Goal: Task Accomplishment & Management: Manage account settings

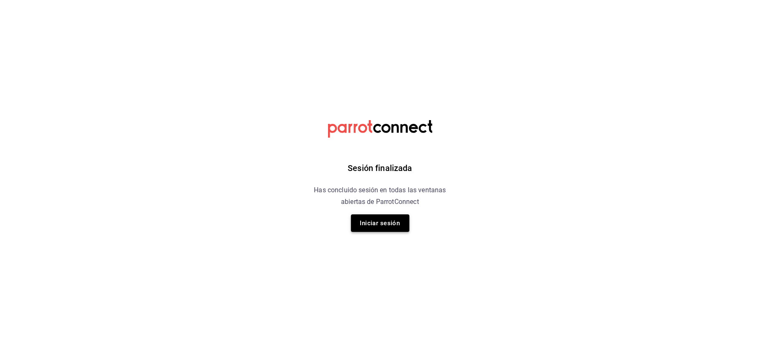
click at [385, 218] on button "Iniciar sesión" at bounding box center [380, 223] width 58 height 18
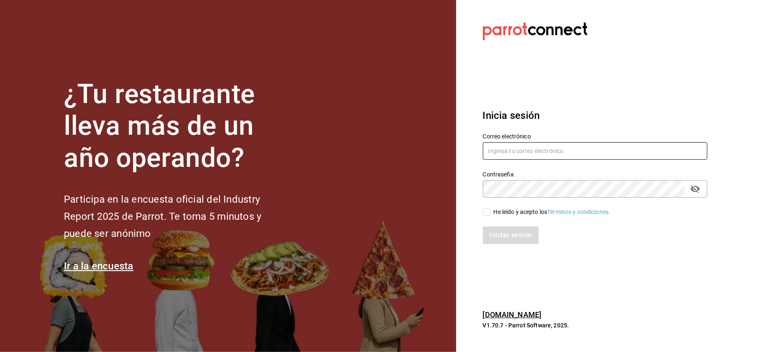
type input "[EMAIL_ADDRESS][DOMAIN_NAME]"
click at [491, 211] on span "He leído y acepto los Términos y condiciones." at bounding box center [550, 212] width 120 height 9
click at [490, 211] on input "He leído y acepto los Términos y condiciones." at bounding box center [487, 213] width 8 height 8
checkbox input "true"
click at [496, 239] on button "Iniciar sesión" at bounding box center [511, 235] width 57 height 18
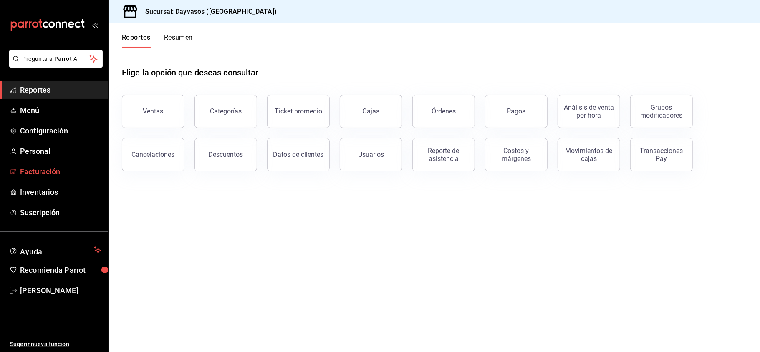
click at [78, 163] on link "Facturación" at bounding box center [54, 172] width 108 height 18
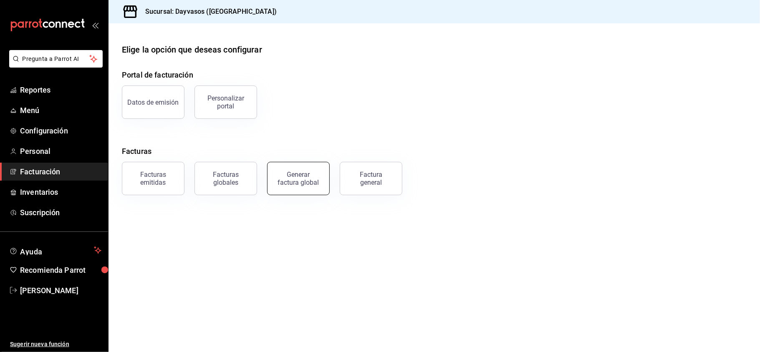
click at [281, 166] on button "Generar factura global" at bounding box center [298, 178] width 63 height 33
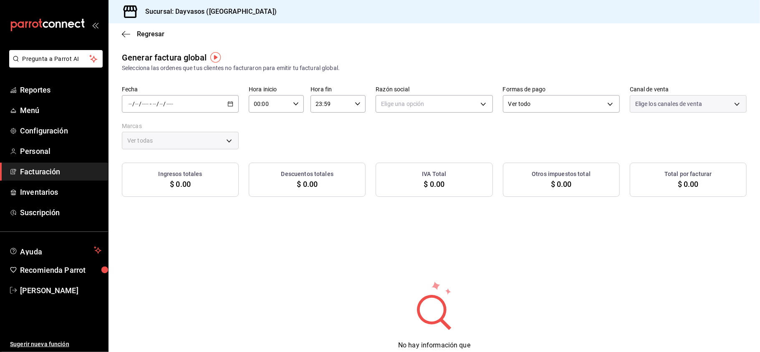
type input "PARROT,UBER_EATS,RAPPI,DIDI_FOOD,ONLINE"
click at [226, 108] on div "/ / - / /" at bounding box center [180, 104] width 117 height 18
click at [187, 129] on span "Rango de fechas" at bounding box center [161, 129] width 65 height 9
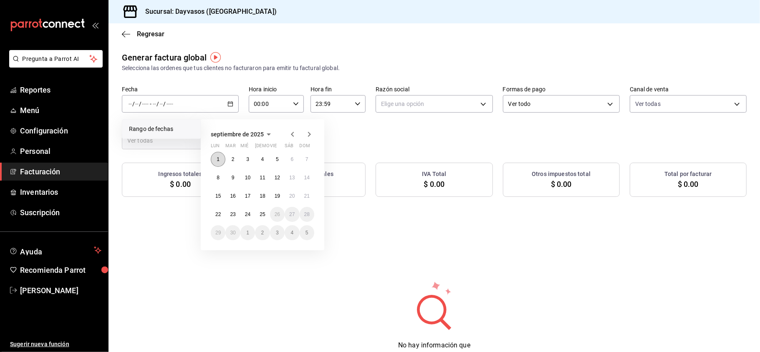
click at [219, 164] on button "1" at bounding box center [218, 159] width 15 height 15
click at [311, 158] on button "7" at bounding box center [306, 159] width 15 height 15
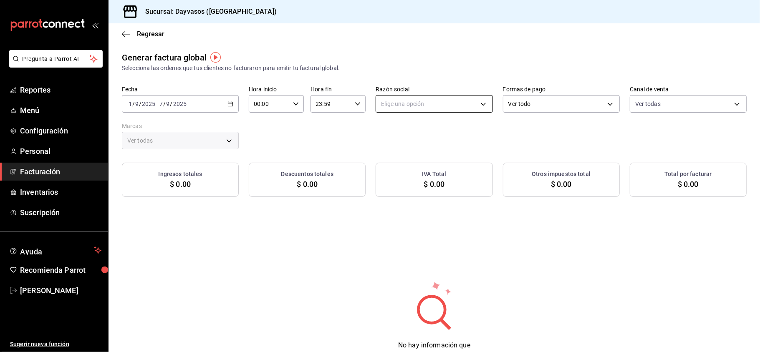
click at [468, 97] on body "Pregunta a Parrot AI Reportes Menú Configuración Personal Facturación Inventari…" at bounding box center [380, 176] width 760 height 352
click at [446, 144] on li "[PERSON_NAME]" at bounding box center [430, 145] width 114 height 15
type input "9f4e9c56-6cc4-4943-b83e-737624e5187f"
type input "9712e7d5-7633-4eee-9c09-fccef5b7d44a"
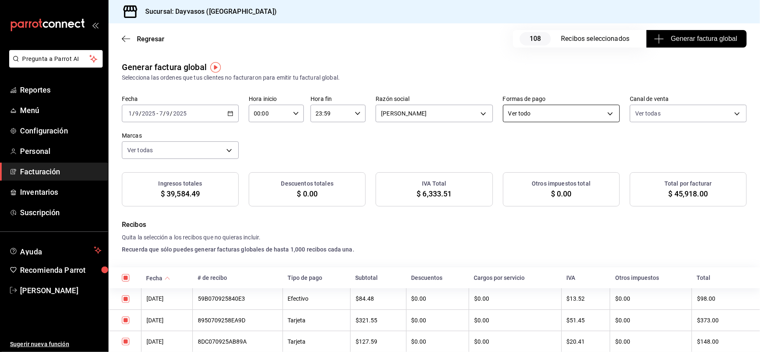
click at [553, 108] on body "Pregunta a Parrot AI Reportes Menú Configuración Personal Facturación Inventari…" at bounding box center [380, 176] width 760 height 352
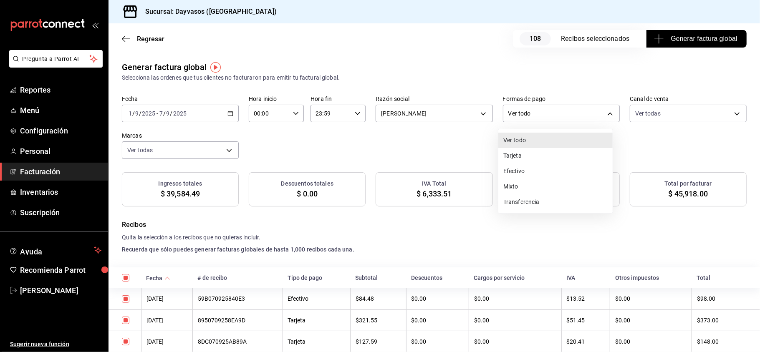
click at [534, 158] on li "Tarjeta" at bounding box center [555, 155] width 114 height 15
type input "CARD"
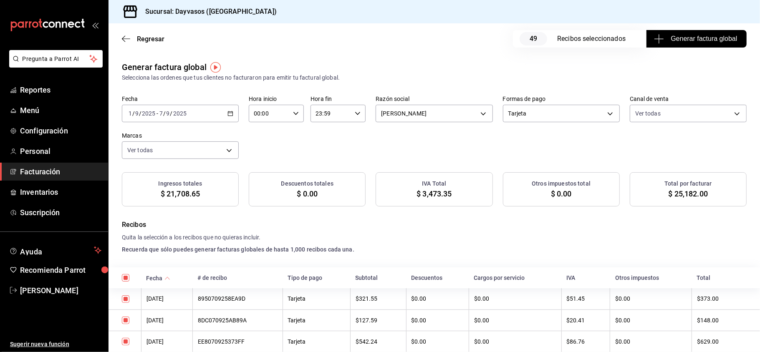
click at [705, 39] on span "Generar factura global" at bounding box center [695, 39] width 81 height 10
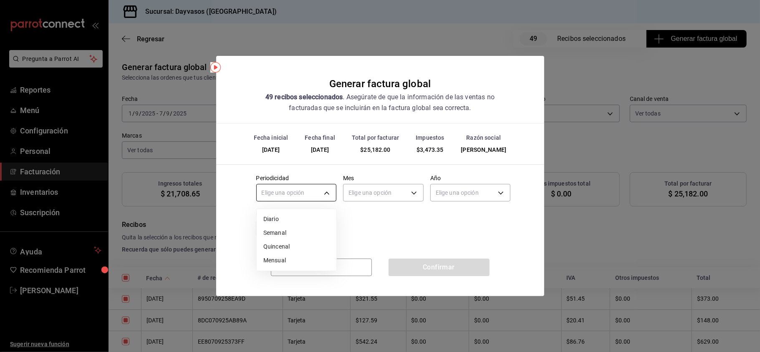
click at [322, 196] on body "Pregunta a Parrot AI Reportes Menú Configuración Personal Facturación Inventari…" at bounding box center [380, 176] width 760 height 352
click at [305, 229] on li "Semanal" at bounding box center [297, 233] width 80 height 14
type input "WEEKLY"
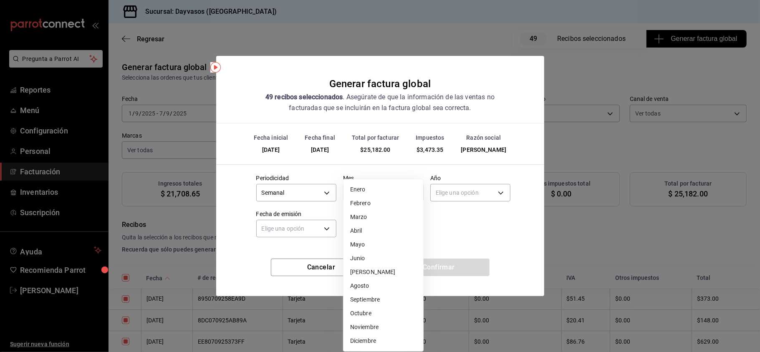
click at [361, 199] on body "Pregunta a Parrot AI Reportes Menú Configuración Personal Facturación Inventari…" at bounding box center [380, 176] width 760 height 352
click at [369, 294] on li "Septiembre" at bounding box center [383, 300] width 80 height 14
type input "9"
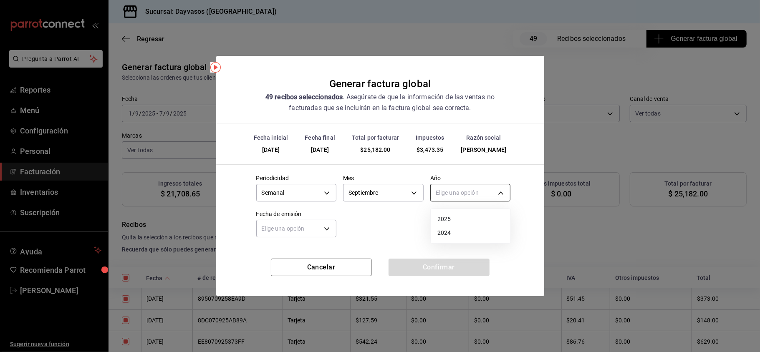
click at [458, 196] on body "Pregunta a Parrot AI Reportes Menú Configuración Personal Facturación Inventari…" at bounding box center [380, 176] width 760 height 352
click at [453, 214] on li "2025" at bounding box center [470, 219] width 80 height 14
type input "2025"
click at [323, 232] on body "Pregunta a Parrot AI Reportes Menú Configuración Personal Facturación Inventari…" at bounding box center [380, 176] width 760 height 352
click at [294, 274] on li "Ayer" at bounding box center [297, 269] width 80 height 14
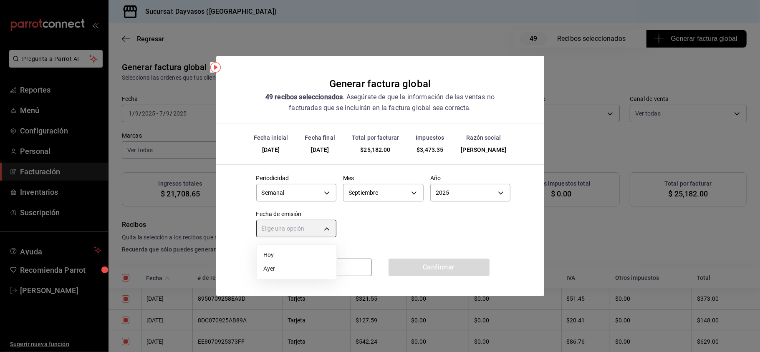
type input "[DATE]"
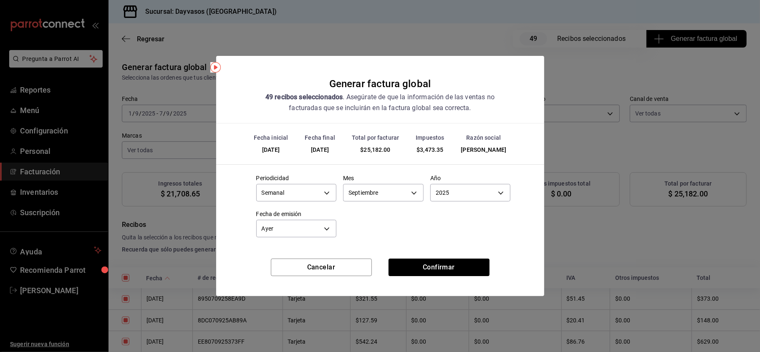
click at [404, 277] on div "Cancelar Confirmar" at bounding box center [380, 278] width 328 height 38
click at [411, 271] on button "Confirmar" at bounding box center [438, 268] width 101 height 18
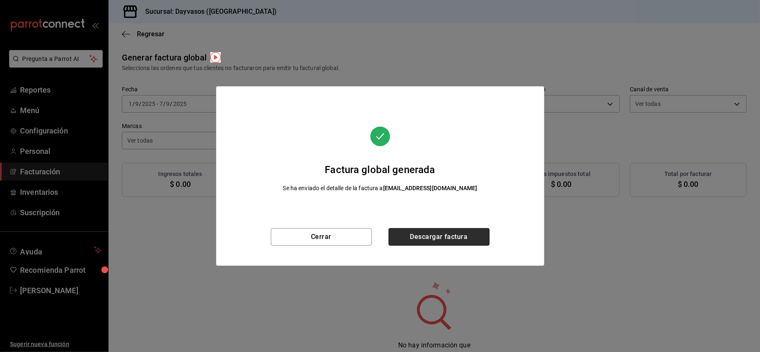
click at [416, 234] on button "Descargar factura" at bounding box center [438, 237] width 101 height 18
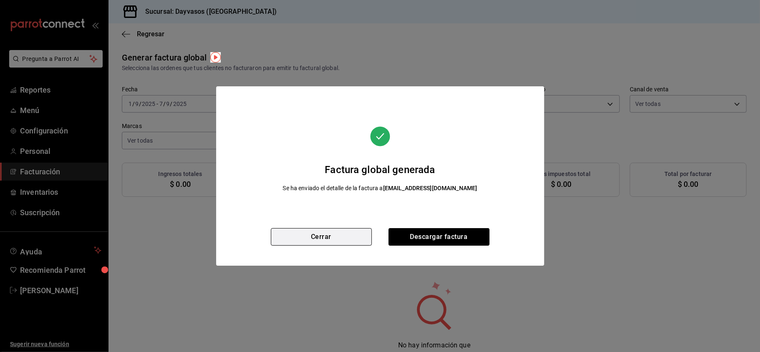
click at [346, 240] on button "Cerrar" at bounding box center [321, 237] width 101 height 18
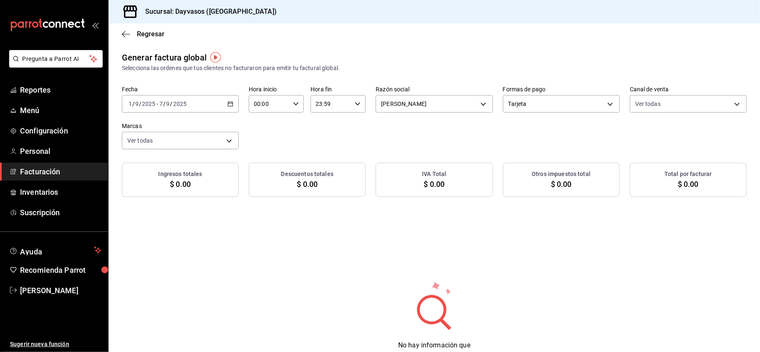
click at [59, 171] on span "Facturación" at bounding box center [60, 171] width 81 height 11
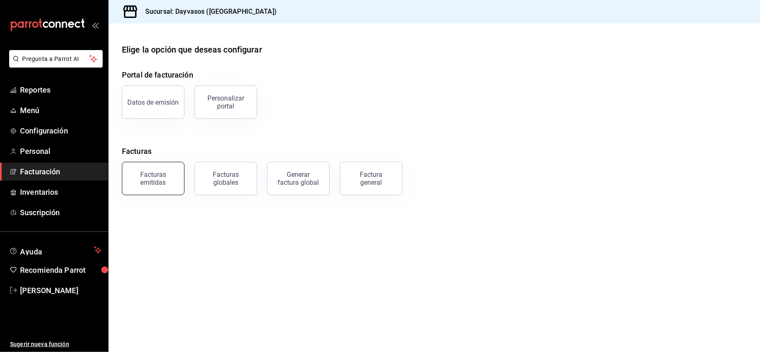
click at [177, 179] on button "Facturas emitidas" at bounding box center [153, 178] width 63 height 33
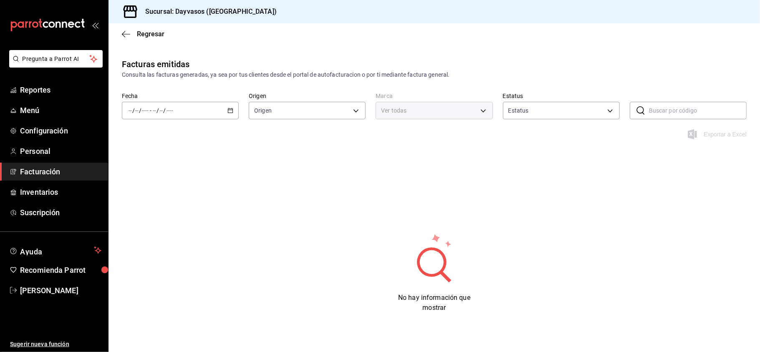
type input "ORDER_INVOICE,GENERAL_INVOICE"
type input "ACTIVE,PENDING_CANCELLATION,CANCELLED,PRE_CANCELLED"
type input "9712e7d5-7633-4eee-9c09-fccef5b7d44a"
click at [229, 113] on \(Stroke\) "button" at bounding box center [230, 110] width 5 height 5
click at [168, 138] on span "Hoy" at bounding box center [161, 135] width 65 height 9
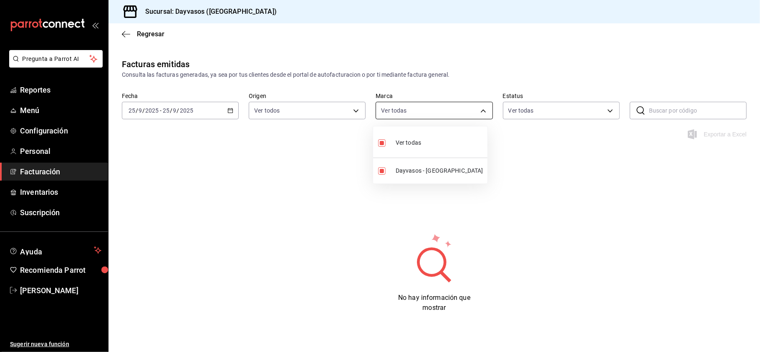
click at [405, 102] on body "Pregunta a Parrot AI Reportes Menú Configuración Personal Facturación Inventari…" at bounding box center [380, 176] width 760 height 352
click at [520, 107] on div at bounding box center [380, 176] width 760 height 352
click at [520, 107] on body "Pregunta a Parrot AI Reportes Menú Configuración Personal Facturación Inventari…" at bounding box center [380, 176] width 760 height 352
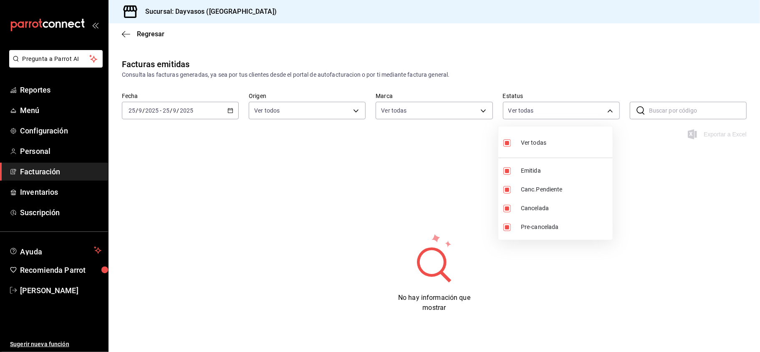
click at [540, 108] on div at bounding box center [380, 176] width 760 height 352
click at [318, 95] on label "Origen" at bounding box center [307, 96] width 117 height 6
click at [316, 110] on body "Pregunta a Parrot AI Reportes Menú Configuración Personal Facturación Inventari…" at bounding box center [380, 176] width 760 height 352
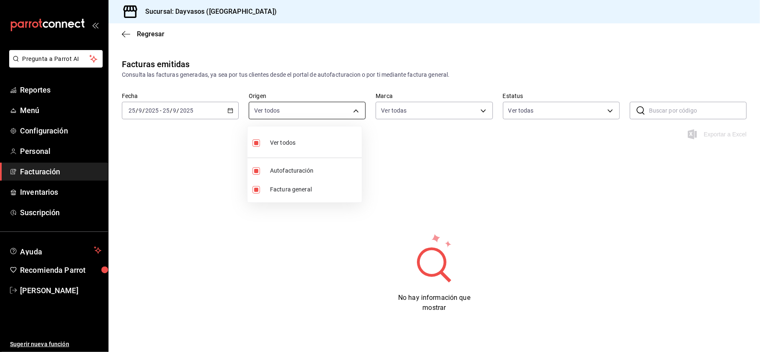
click at [316, 110] on div at bounding box center [380, 176] width 760 height 352
click at [229, 111] on icon "button" at bounding box center [230, 111] width 6 height 6
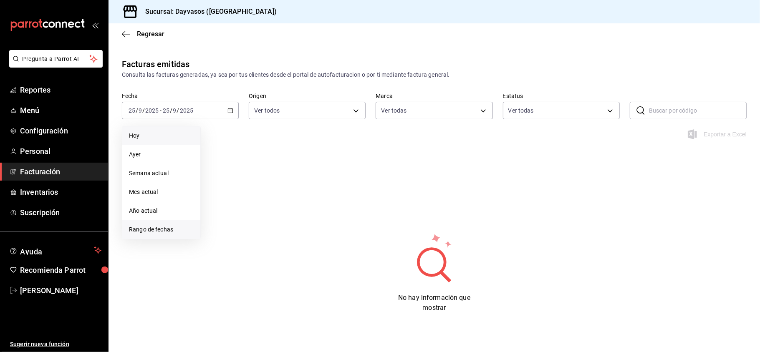
click at [167, 232] on span "Rango de fechas" at bounding box center [161, 229] width 65 height 9
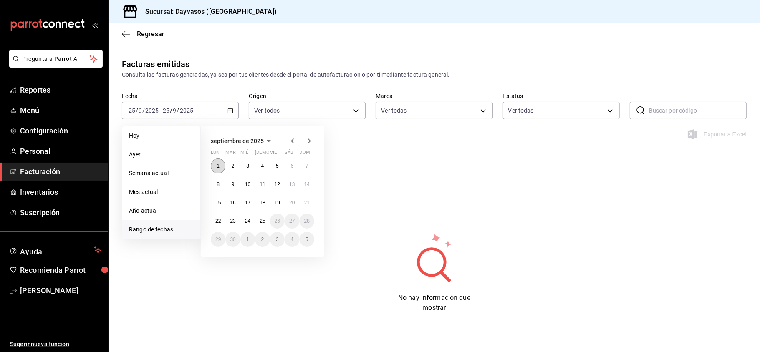
click at [215, 168] on button "1" at bounding box center [218, 165] width 15 height 15
click at [305, 164] on abbr "7" at bounding box center [306, 166] width 3 height 6
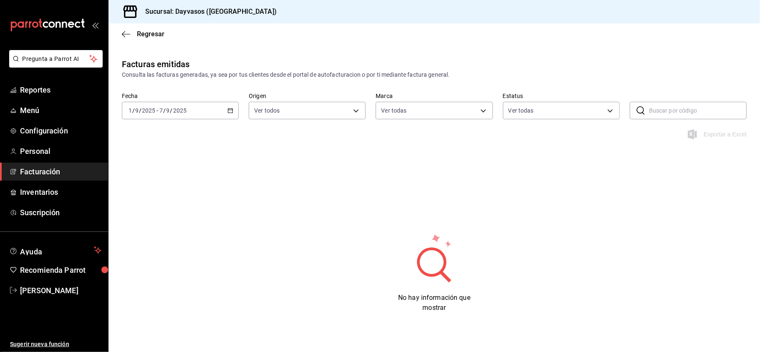
click at [67, 179] on link "Facturación" at bounding box center [54, 172] width 108 height 18
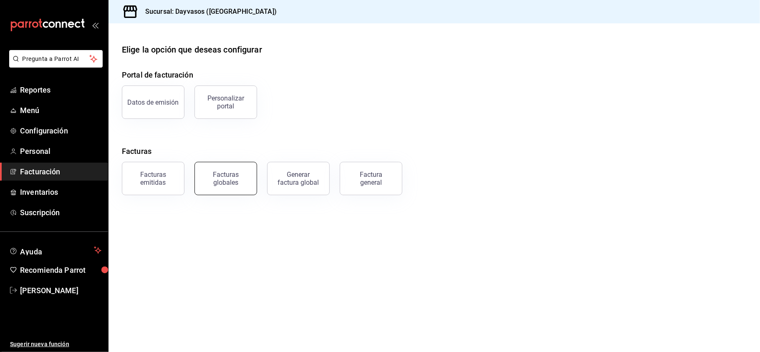
click at [254, 194] on div "Facturas globales" at bounding box center [220, 173] width 73 height 43
drag, startPoint x: 254, startPoint y: 194, endPoint x: 209, endPoint y: 181, distance: 47.7
click at [209, 181] on button "Facturas globales" at bounding box center [225, 178] width 63 height 33
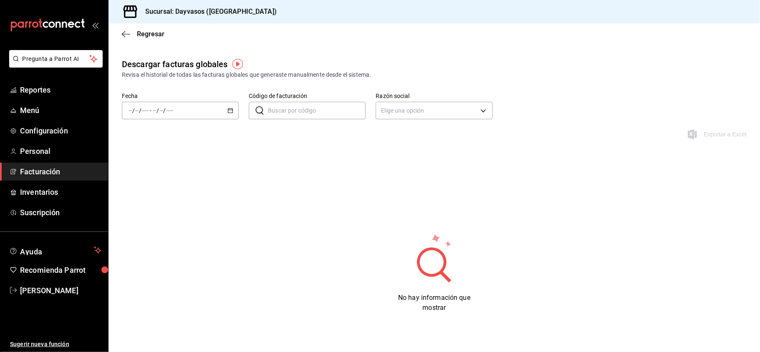
click at [227, 108] on icon "button" at bounding box center [230, 111] width 6 height 6
click at [420, 103] on body "Pregunta a Parrot AI Reportes Menú Configuración Personal Facturación Inventari…" at bounding box center [380, 176] width 760 height 352
click at [411, 151] on li "[PERSON_NAME]" at bounding box center [430, 152] width 114 height 15
type input "9f4e9c56-6cc4-4943-b83e-737624e5187f"
click at [224, 107] on div "/ / - / /" at bounding box center [180, 111] width 117 height 18
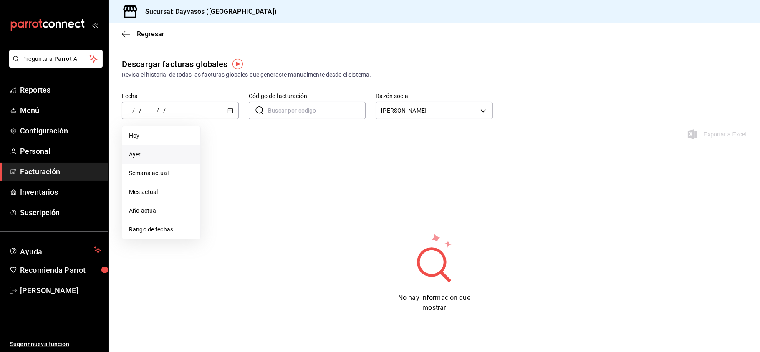
click at [156, 158] on span "Ayer" at bounding box center [161, 154] width 65 height 9
click at [213, 108] on div "[DATE] [DATE] - [DATE] [DATE]" at bounding box center [180, 111] width 117 height 18
click at [182, 134] on span "Hoy" at bounding box center [161, 135] width 65 height 9
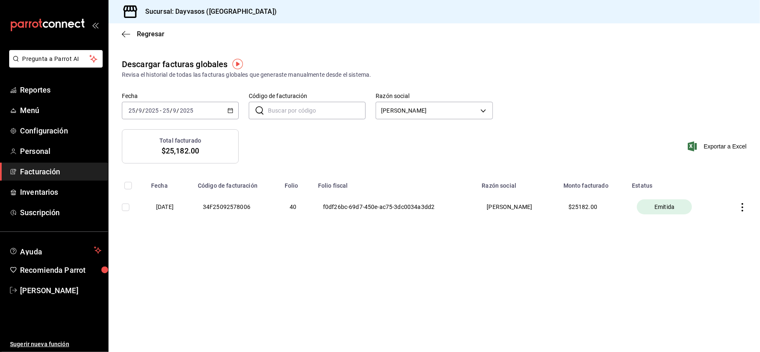
click at [745, 212] on th at bounding box center [740, 206] width 40 height 35
click at [743, 209] on icon "button" at bounding box center [742, 207] width 8 height 8
click at [719, 187] on div "Descargar PDF" at bounding box center [716, 187] width 40 height 7
click at [743, 203] on icon "button" at bounding box center [742, 207] width 8 height 8
click at [732, 209] on div "Descargar XML" at bounding box center [716, 208] width 40 height 7
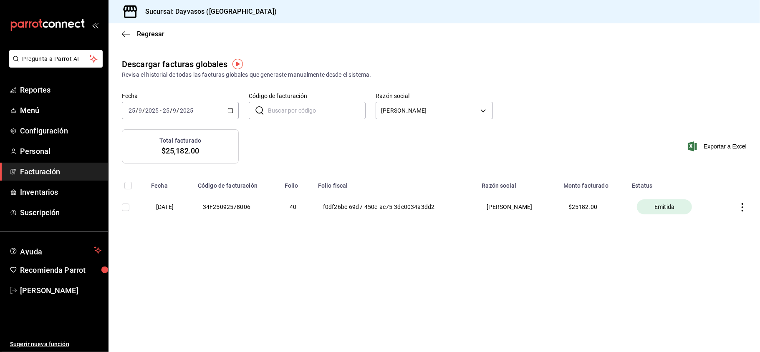
click at [67, 167] on span "Facturación" at bounding box center [60, 171] width 81 height 11
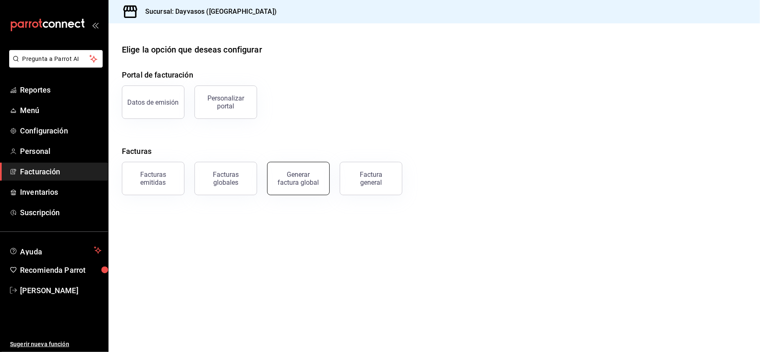
click at [292, 191] on button "Generar factura global" at bounding box center [298, 178] width 63 height 33
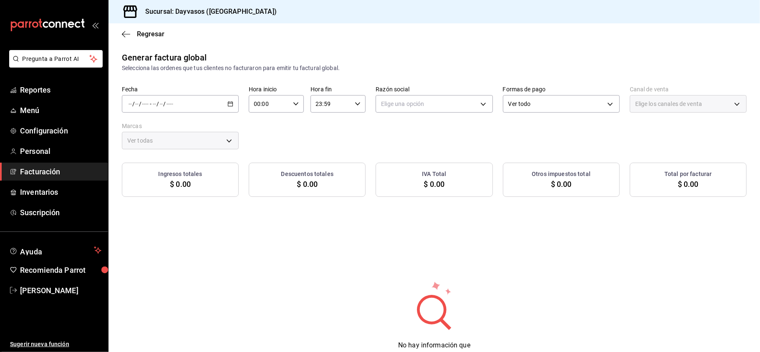
type input "PARROT,UBER_EATS,RAPPI,DIDI_FOOD,ONLINE"
click at [229, 106] on \(Stroke\) "button" at bounding box center [230, 104] width 5 height 5
click at [190, 126] on span "Rango de fechas" at bounding box center [161, 129] width 65 height 9
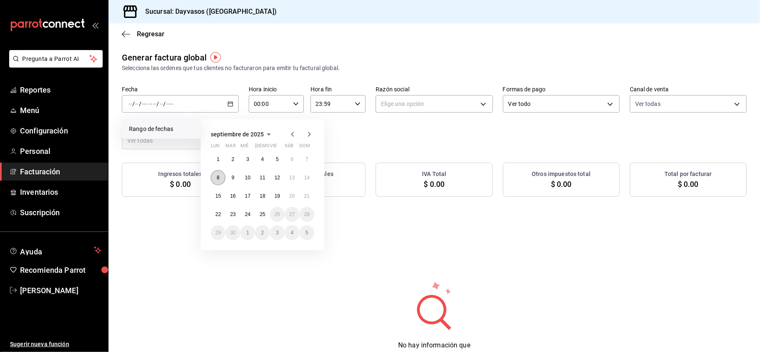
click at [219, 181] on button "8" at bounding box center [218, 177] width 15 height 15
click at [312, 175] on button "14" at bounding box center [306, 177] width 15 height 15
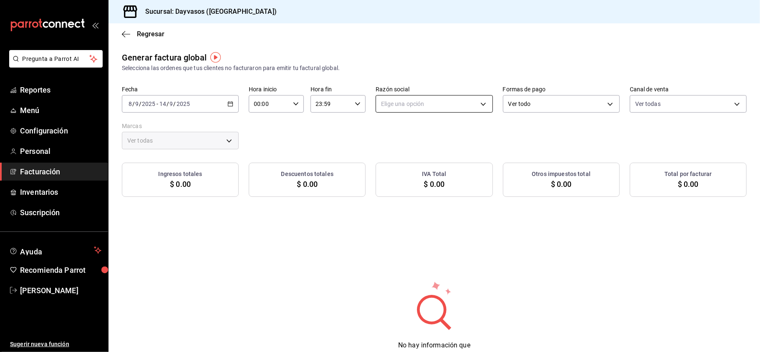
click at [399, 102] on body "Pregunta a Parrot AI Reportes Menú Configuración Personal Facturación Inventari…" at bounding box center [380, 176] width 760 height 352
click at [405, 138] on ul "Elige una opción [PERSON_NAME]" at bounding box center [430, 139] width 114 height 38
click at [405, 143] on li "[PERSON_NAME]" at bounding box center [430, 145] width 114 height 15
type input "9f4e9c56-6cc4-4943-b83e-737624e5187f"
type input "9712e7d5-7633-4eee-9c09-fccef5b7d44a"
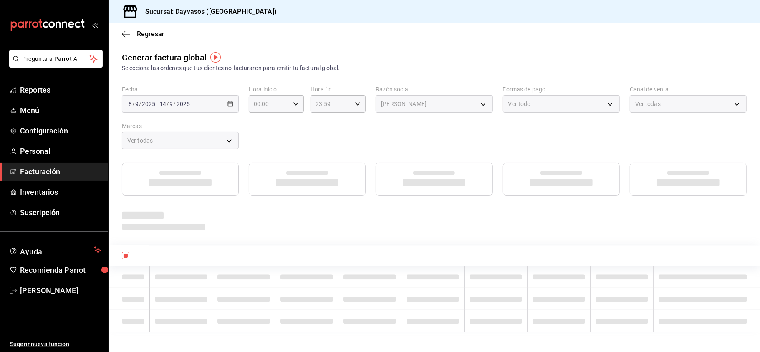
click at [511, 98] on div "Ver todo" at bounding box center [561, 104] width 117 height 18
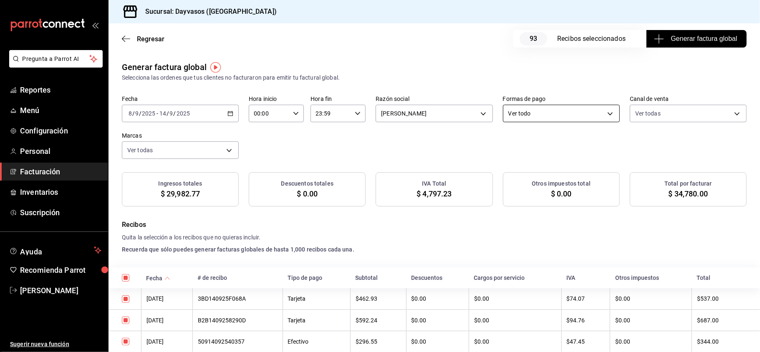
click at [602, 109] on body "Pregunta a Parrot AI Reportes Menú Configuración Personal Facturación Inventari…" at bounding box center [380, 176] width 760 height 352
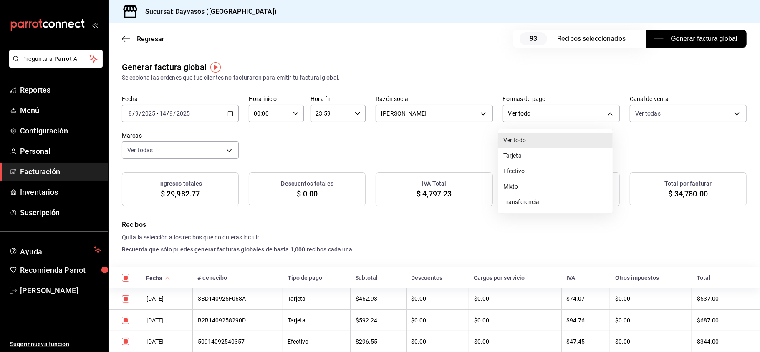
click at [546, 154] on li "Tarjeta" at bounding box center [555, 155] width 114 height 15
type input "CARD"
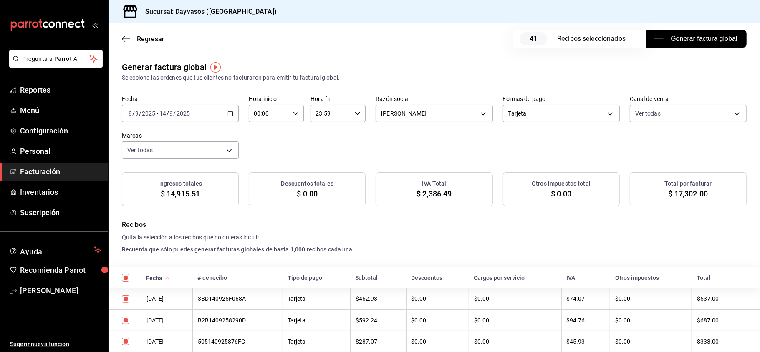
click at [685, 36] on span "Generar factura global" at bounding box center [695, 39] width 81 height 10
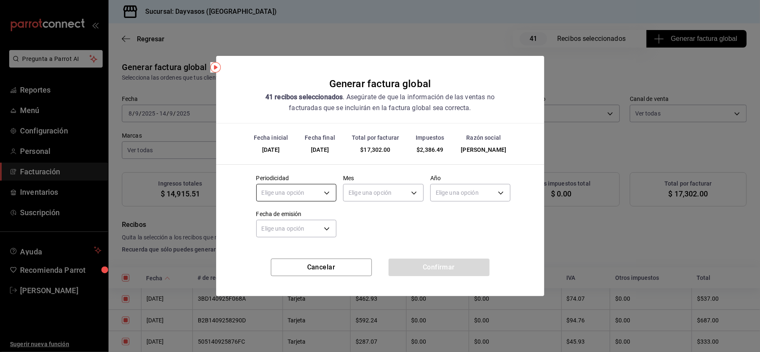
click at [299, 191] on body "Pregunta a Parrot AI Reportes Menú Configuración Personal Facturación Inventari…" at bounding box center [380, 176] width 760 height 352
click at [290, 231] on li "Semanal" at bounding box center [297, 233] width 80 height 14
type input "WEEKLY"
click at [366, 187] on body "Pregunta a Parrot AI Reportes Menú Configuración Personal Facturación Inventari…" at bounding box center [380, 176] width 760 height 352
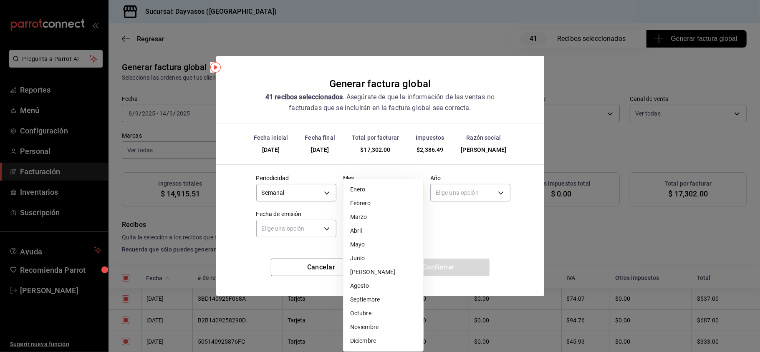
click at [379, 299] on li "Septiembre" at bounding box center [383, 300] width 80 height 14
type input "9"
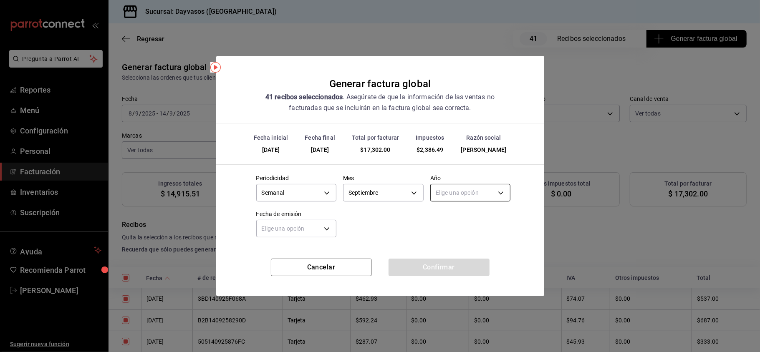
click at [461, 194] on body "Pregunta a Parrot AI Reportes Menú Configuración Personal Facturación Inventari…" at bounding box center [380, 176] width 760 height 352
click at [457, 219] on li "2025" at bounding box center [470, 219] width 80 height 14
type input "2025"
click at [326, 226] on body "Pregunta a Parrot AI Reportes Menú Configuración Personal Facturación Inventari…" at bounding box center [380, 176] width 760 height 352
click at [296, 265] on li "Ayer" at bounding box center [297, 269] width 80 height 14
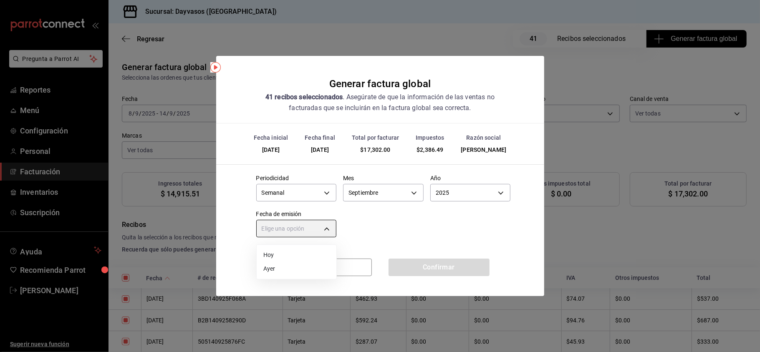
type input "[DATE]"
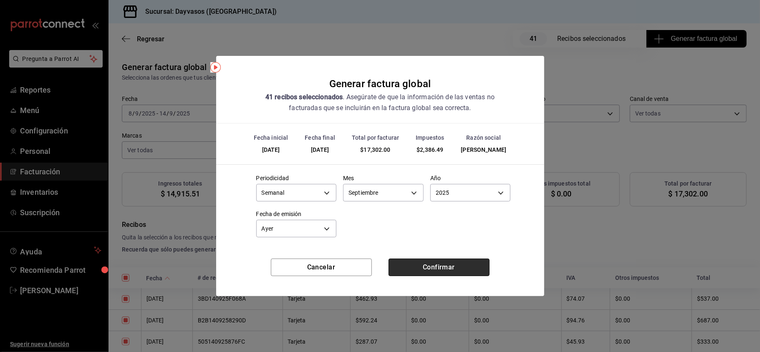
click at [430, 262] on button "Confirmar" at bounding box center [438, 268] width 101 height 18
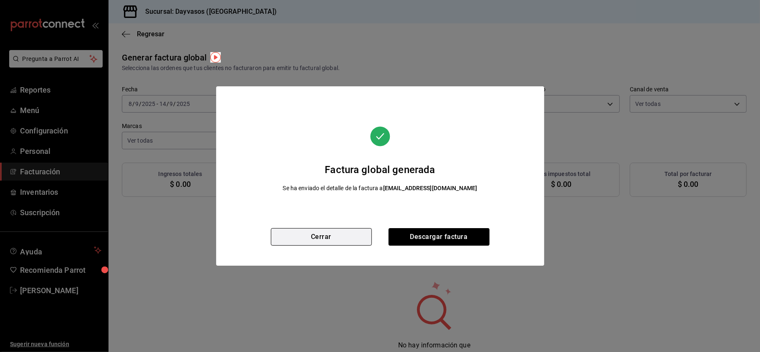
click at [319, 234] on button "Cerrar" at bounding box center [321, 237] width 101 height 18
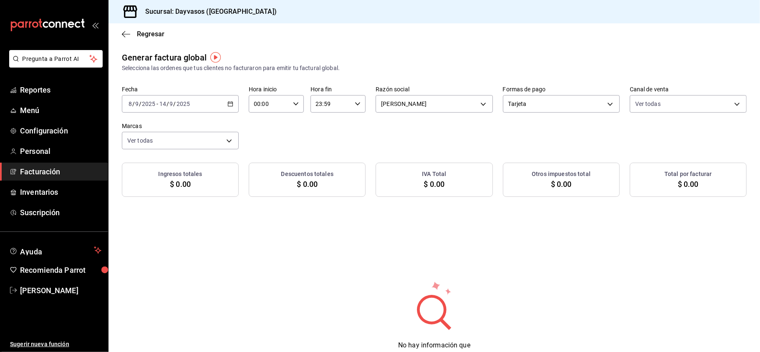
click at [58, 171] on span "Facturación" at bounding box center [60, 171] width 81 height 11
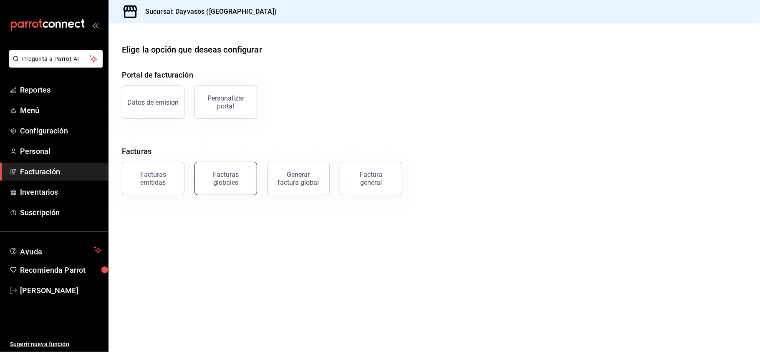
click at [232, 184] on div "Facturas globales" at bounding box center [226, 179] width 52 height 16
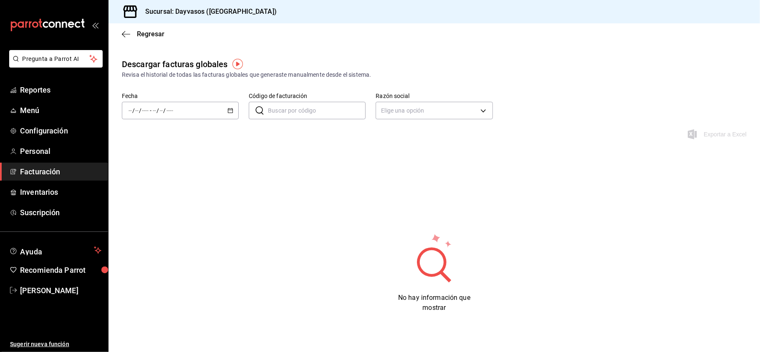
click at [414, 101] on div "Elige una opción" at bounding box center [433, 108] width 117 height 21
click at [413, 113] on body "Pregunta a Parrot AI Reportes Menú Configuración Personal Facturación Inventari…" at bounding box center [380, 176] width 760 height 352
click at [410, 148] on li "[PERSON_NAME]" at bounding box center [430, 152] width 114 height 15
type input "9f4e9c56-6cc4-4943-b83e-737624e5187f"
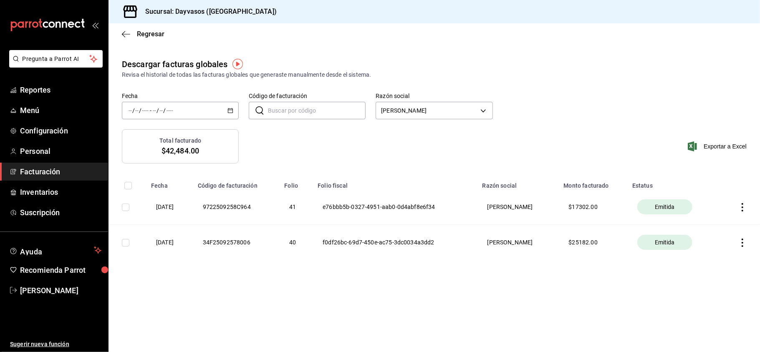
click at [741, 207] on icon "button" at bounding box center [742, 207] width 8 height 8
click at [721, 189] on div "Descargar PDF" at bounding box center [716, 187] width 40 height 7
click at [742, 209] on icon "button" at bounding box center [742, 207] width 8 height 8
click at [734, 209] on div "Descargar XML" at bounding box center [716, 208] width 40 height 7
click at [65, 174] on span "Facturación" at bounding box center [60, 171] width 81 height 11
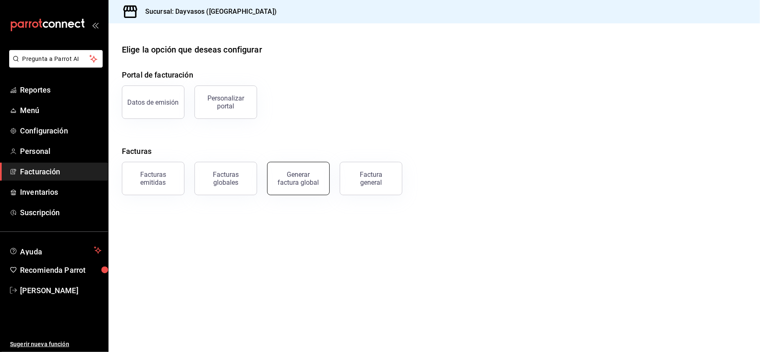
click at [304, 176] on div "Generar factura global" at bounding box center [298, 179] width 42 height 16
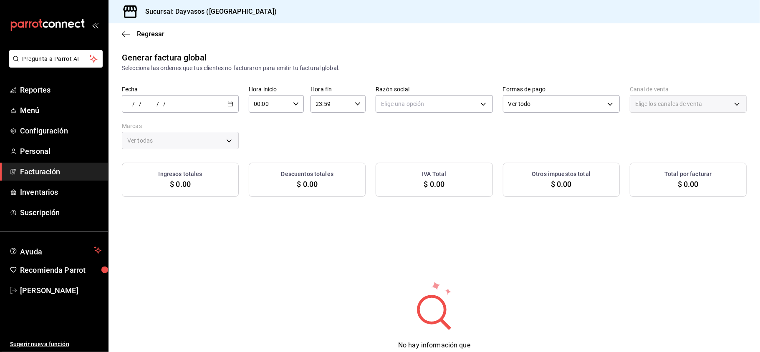
type input "PARROT,UBER_EATS,RAPPI,DIDI_FOOD,ONLINE"
click at [232, 105] on div "/ / - / /" at bounding box center [180, 104] width 117 height 18
click at [227, 105] on icon "button" at bounding box center [230, 104] width 6 height 6
click at [174, 132] on span "Rango de fechas" at bounding box center [161, 129] width 65 height 9
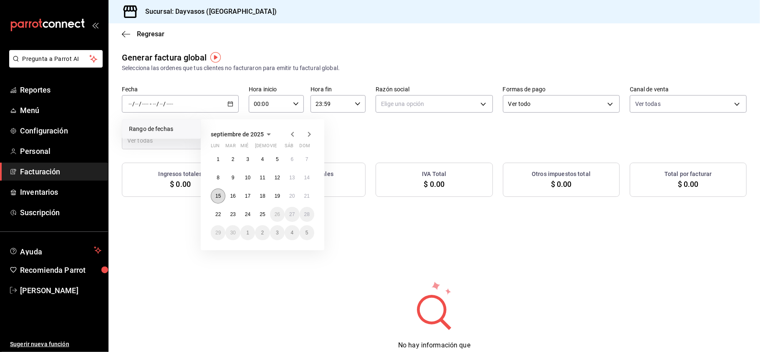
click at [218, 198] on abbr "15" at bounding box center [217, 196] width 5 height 6
click at [305, 194] on abbr "21" at bounding box center [306, 196] width 5 height 6
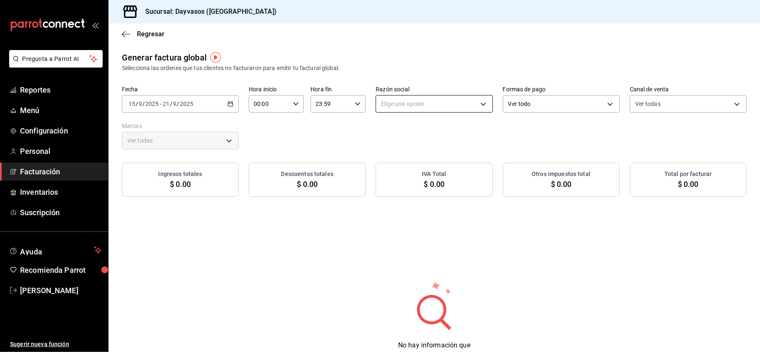
click at [386, 98] on body "Pregunta a Parrot AI Reportes Menú Configuración Personal Facturación Inventari…" at bounding box center [380, 176] width 760 height 352
click at [399, 144] on li "[PERSON_NAME]" at bounding box center [430, 145] width 114 height 15
type input "9f4e9c56-6cc4-4943-b83e-737624e5187f"
type input "9712e7d5-7633-4eee-9c09-fccef5b7d44a"
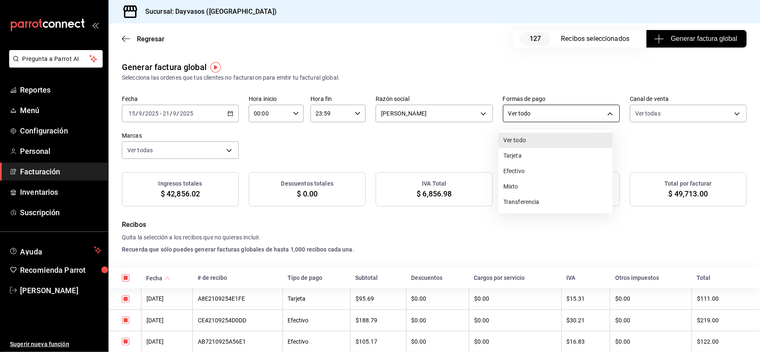
click at [598, 108] on body "Pregunta a Parrot AI Reportes Menú Configuración Personal Facturación Inventari…" at bounding box center [380, 176] width 760 height 352
click at [536, 159] on li "Tarjeta" at bounding box center [555, 155] width 114 height 15
type input "CARD"
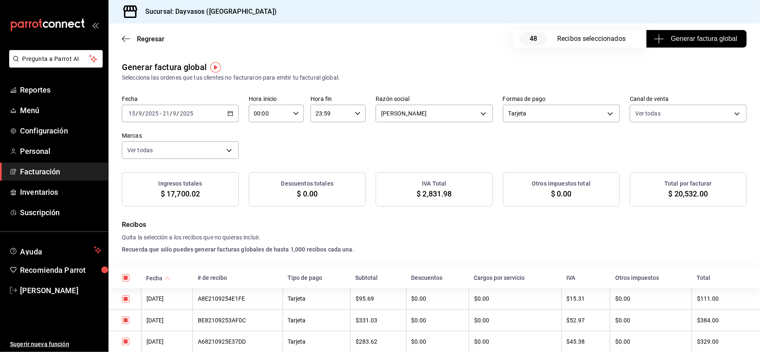
click at [665, 42] on span "Generar factura global" at bounding box center [695, 39] width 81 height 10
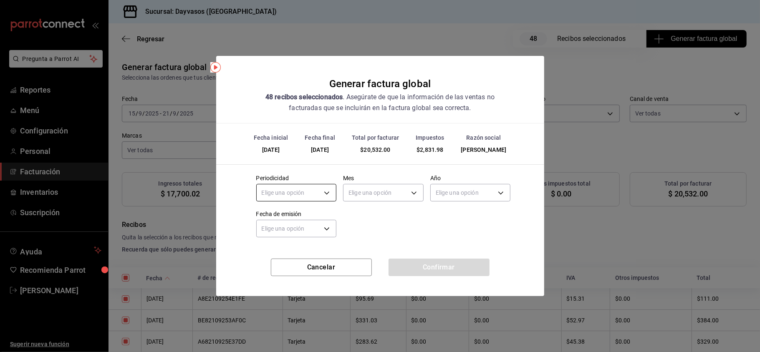
click at [305, 190] on body "Pregunta a Parrot AI Reportes Menú Configuración Personal Facturación Inventari…" at bounding box center [380, 176] width 760 height 352
click at [294, 228] on li "Semanal" at bounding box center [297, 233] width 80 height 14
type input "WEEKLY"
click at [374, 191] on body "Pregunta a Parrot AI Reportes Menú Configuración Personal Facturación Inventari…" at bounding box center [380, 176] width 760 height 352
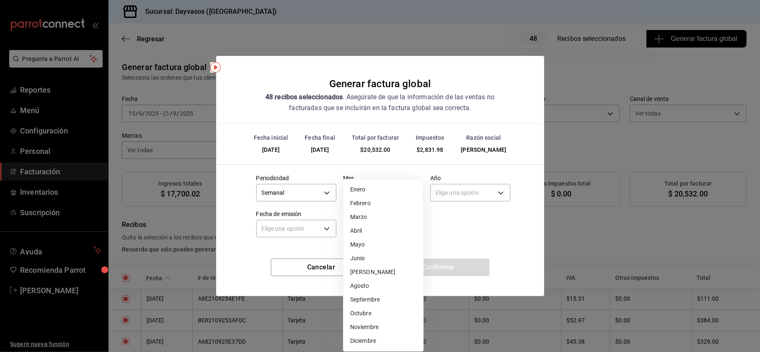
click at [407, 294] on li "Septiembre" at bounding box center [383, 300] width 80 height 14
type input "9"
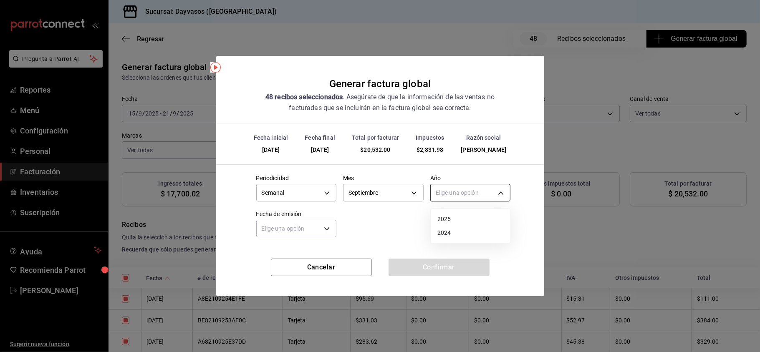
click at [468, 187] on body "Pregunta a Parrot AI Reportes Menú Configuración Personal Facturación Inventari…" at bounding box center [380, 176] width 760 height 352
click at [454, 221] on li "2025" at bounding box center [470, 219] width 80 height 14
type input "2025"
click at [311, 233] on body "Pregunta a Parrot AI Reportes Menú Configuración Personal Facturación Inventari…" at bounding box center [380, 176] width 760 height 352
click at [301, 254] on li "Hoy" at bounding box center [297, 255] width 80 height 14
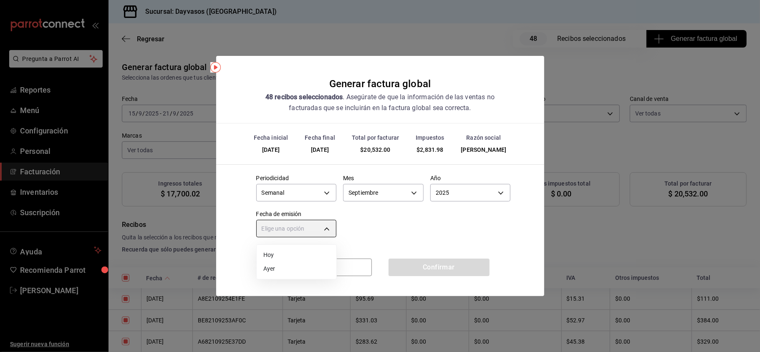
type input "[DATE]"
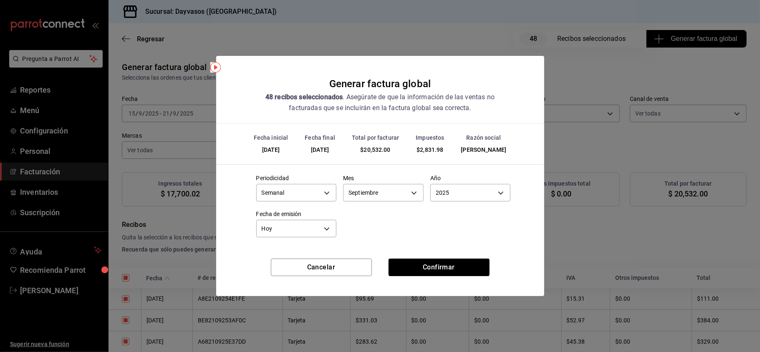
click at [434, 254] on div "Fecha inicial [DATE] Fecha final [DATE] Total por facturar $20,532.00 Impuestos…" at bounding box center [380, 190] width 328 height 135
click at [433, 267] on button "Confirmar" at bounding box center [438, 268] width 101 height 18
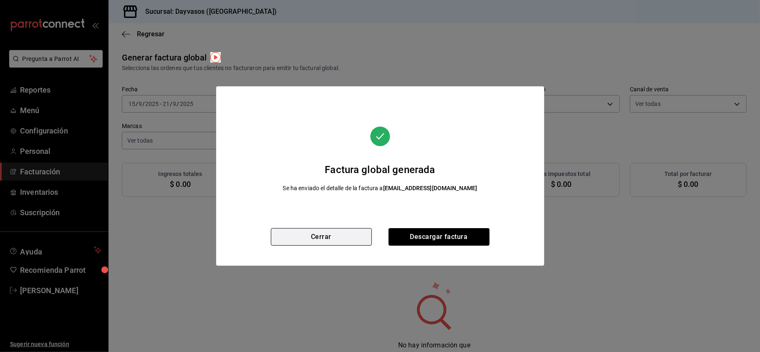
click at [367, 234] on button "Cerrar" at bounding box center [321, 237] width 101 height 18
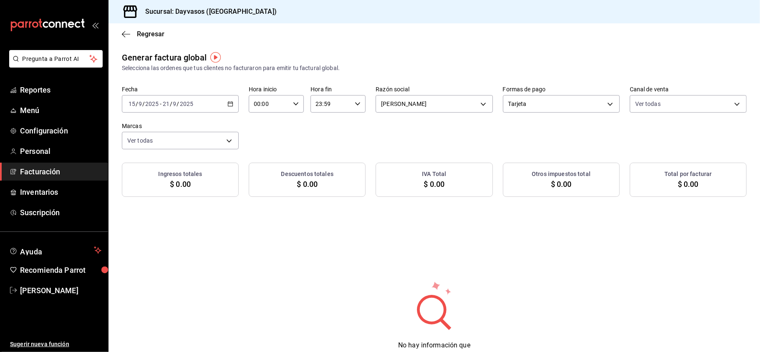
click at [84, 178] on link "Facturación" at bounding box center [54, 172] width 108 height 18
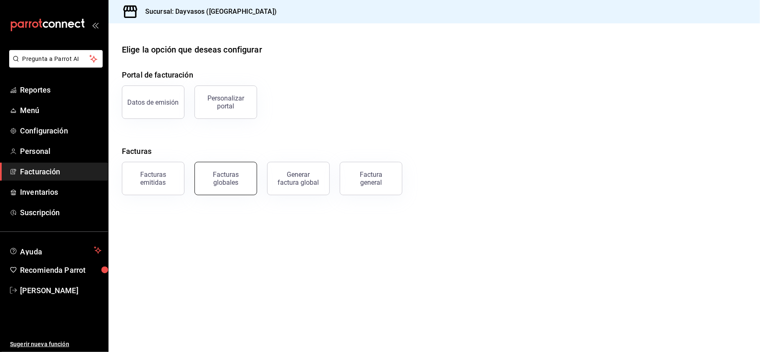
click at [227, 181] on div "Facturas globales" at bounding box center [226, 179] width 52 height 16
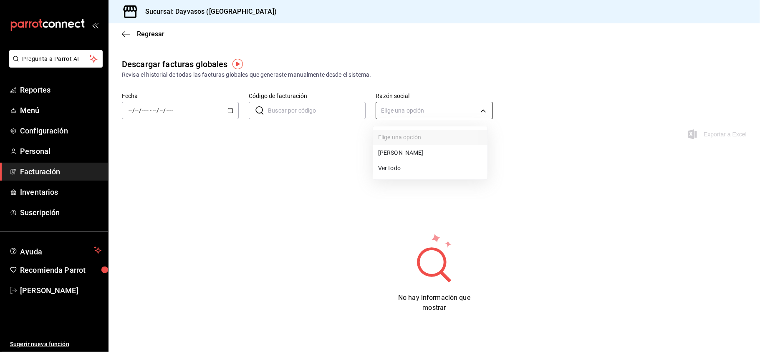
click at [394, 112] on body "Pregunta a Parrot AI Reportes Menú Configuración Personal Facturación Inventari…" at bounding box center [380, 176] width 760 height 352
click at [392, 153] on li "[PERSON_NAME]" at bounding box center [430, 152] width 114 height 15
type input "9f4e9c56-6cc4-4943-b83e-737624e5187f"
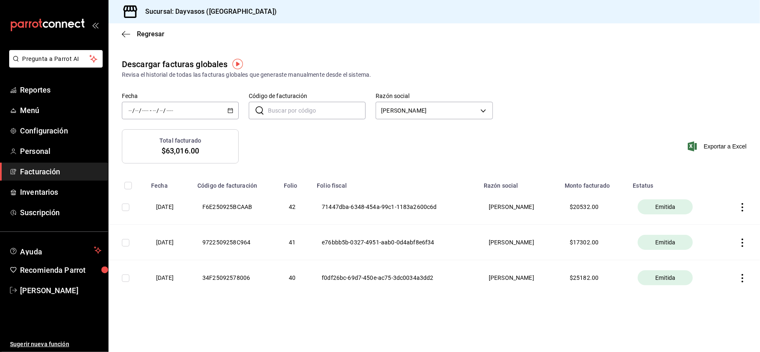
click at [744, 207] on icon "button" at bounding box center [742, 207] width 8 height 8
click at [734, 187] on div "Descargar PDF" at bounding box center [716, 187] width 40 height 7
click at [742, 204] on icon "button" at bounding box center [742, 207] width 2 height 8
click at [727, 210] on div "Descargar XML" at bounding box center [716, 208] width 40 height 7
click at [161, 153] on span "$63,016.00" at bounding box center [180, 150] width 38 height 11
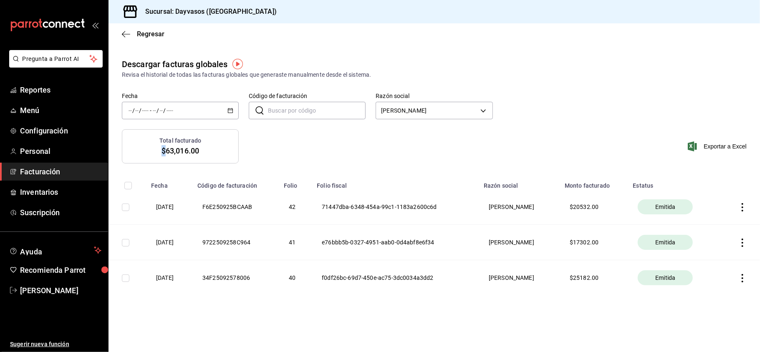
drag, startPoint x: 161, startPoint y: 153, endPoint x: 219, endPoint y: 156, distance: 58.9
click at [219, 156] on div "Total facturado $63,016.00" at bounding box center [180, 146] width 117 height 34
drag, startPoint x: 219, startPoint y: 156, endPoint x: 585, endPoint y: 70, distance: 375.2
click at [585, 70] on div "Revisa el historial de todas las facturas globales que generaste manualmente de…" at bounding box center [434, 74] width 624 height 9
click at [631, 70] on div "Revisa el historial de todas las facturas globales que generaste manualmente de…" at bounding box center [434, 74] width 624 height 9
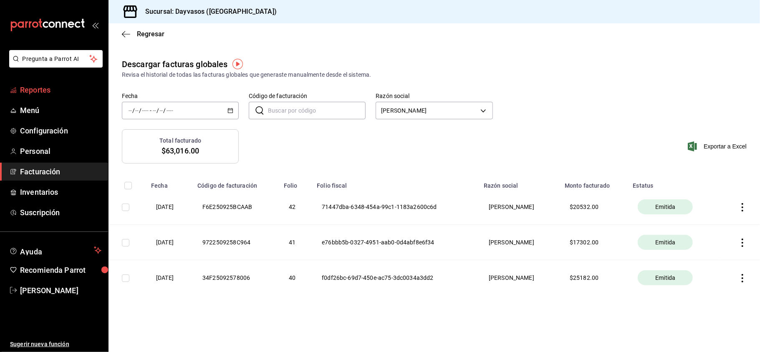
click at [55, 98] on link "Reportes" at bounding box center [54, 90] width 108 height 18
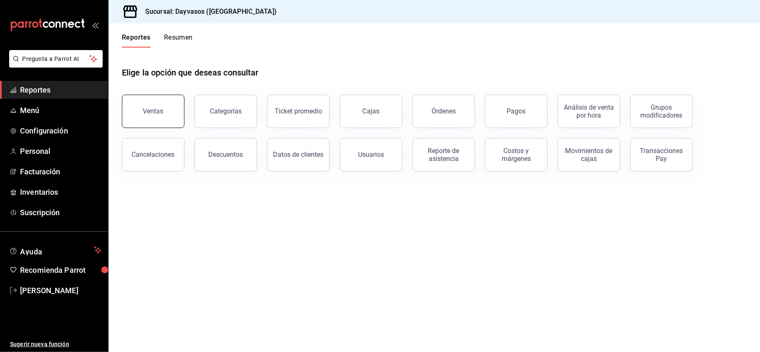
click at [155, 112] on div "Ventas" at bounding box center [153, 111] width 20 height 8
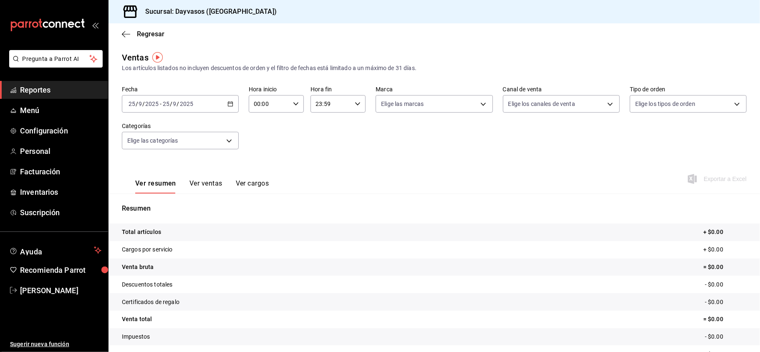
click at [232, 106] on div "[DATE] [DATE] - [DATE] [DATE]" at bounding box center [180, 104] width 117 height 18
click at [152, 199] on li "Rango de fechas" at bounding box center [161, 204] width 78 height 19
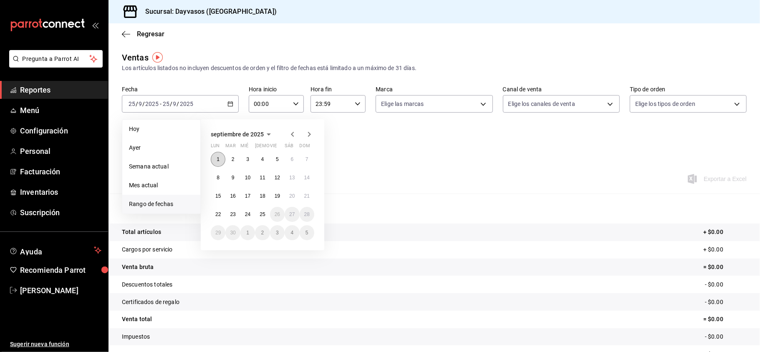
click at [215, 157] on button "1" at bounding box center [218, 159] width 15 height 15
click at [267, 212] on button "25" at bounding box center [262, 214] width 15 height 15
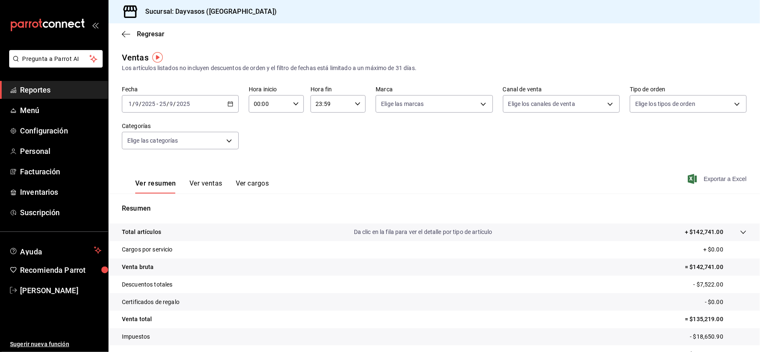
click at [689, 176] on span "Exportar a Excel" at bounding box center [717, 179] width 57 height 10
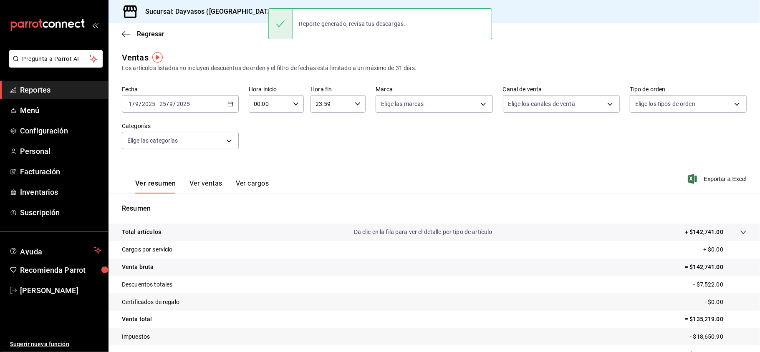
click at [46, 91] on span "Reportes" at bounding box center [60, 89] width 81 height 11
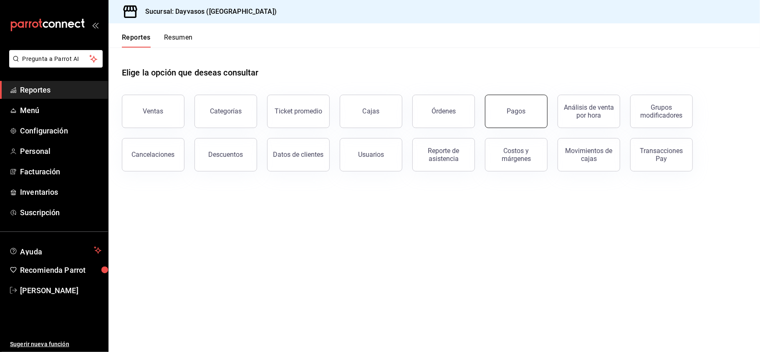
click at [525, 112] on button "Pagos" at bounding box center [516, 111] width 63 height 33
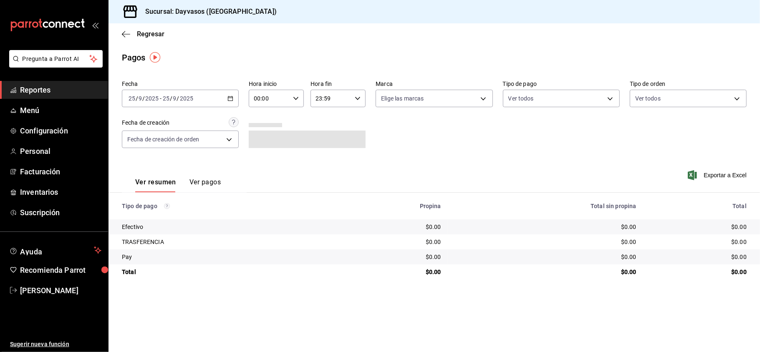
click at [229, 101] on div "[DATE] [DATE] - [DATE] [DATE]" at bounding box center [180, 99] width 117 height 18
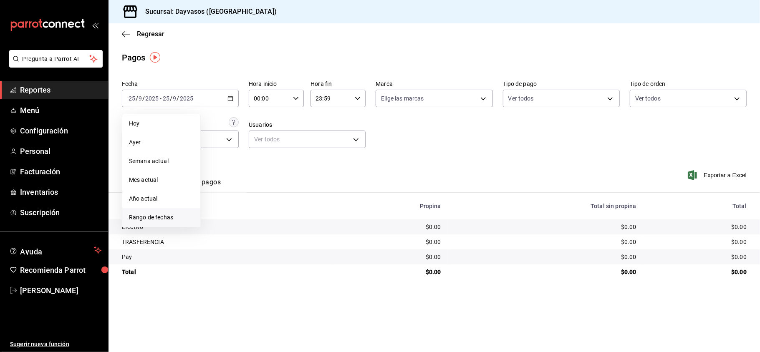
click at [169, 209] on li "Rango de fechas" at bounding box center [161, 217] width 78 height 19
click at [214, 154] on button "1" at bounding box center [218, 153] width 15 height 15
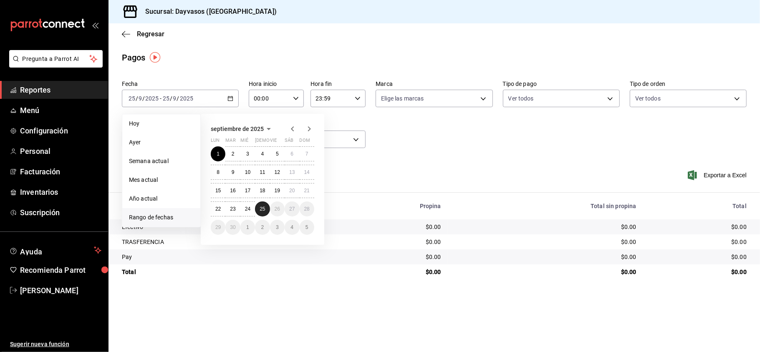
click at [267, 208] on button "25" at bounding box center [262, 208] width 15 height 15
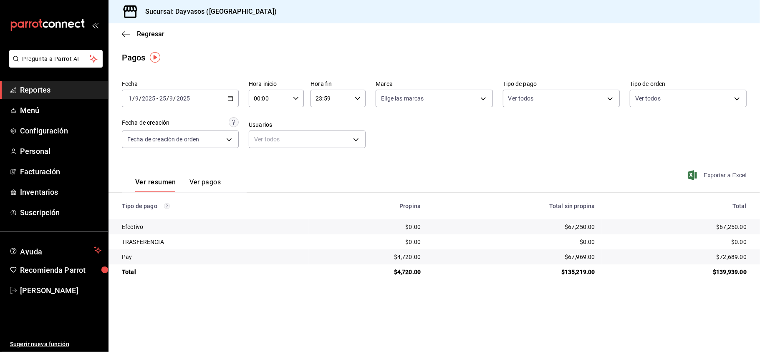
click at [697, 177] on span "Exportar a Excel" at bounding box center [717, 175] width 57 height 10
click at [434, 196] on th "Total sin propina" at bounding box center [514, 206] width 174 height 27
drag, startPoint x: 506, startPoint y: 313, endPoint x: 294, endPoint y: 141, distance: 273.1
click at [294, 141] on main "Regresar Pagos Fecha [DATE] [DATE] - [DATE] [DATE] Hora inicio 00:00 Hora inici…" at bounding box center [433, 187] width 651 height 329
click at [229, 94] on div "[DATE] [DATE] - [DATE] [DATE]" at bounding box center [180, 99] width 117 height 18
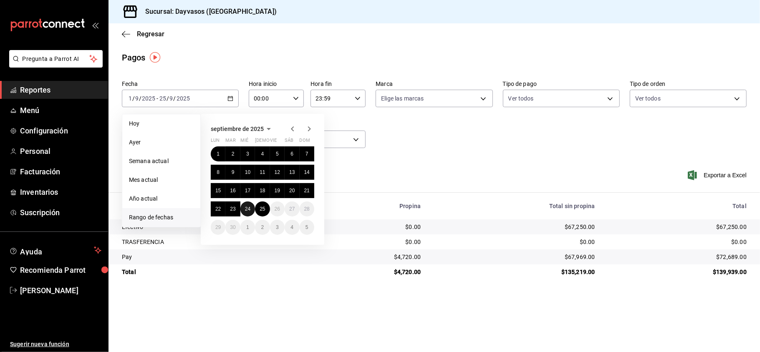
click at [247, 212] on button "24" at bounding box center [247, 208] width 15 height 15
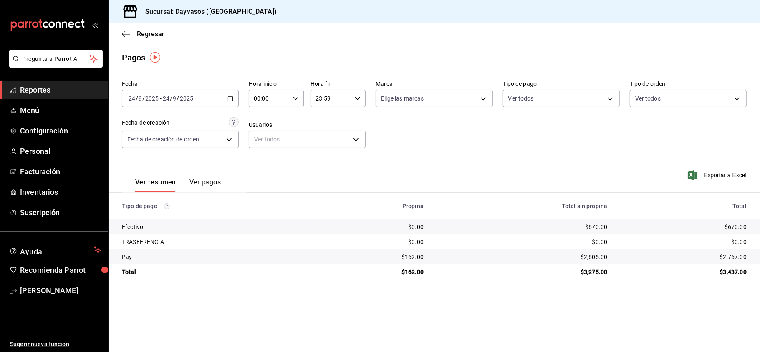
click at [94, 91] on span "Reportes" at bounding box center [60, 89] width 81 height 11
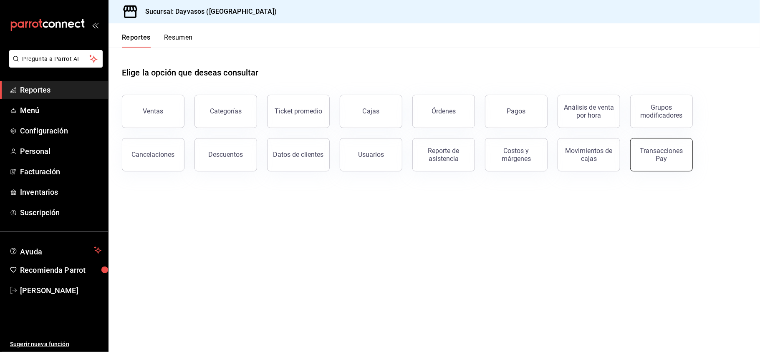
click at [654, 152] on div "Transacciones Pay" at bounding box center [661, 155] width 52 height 16
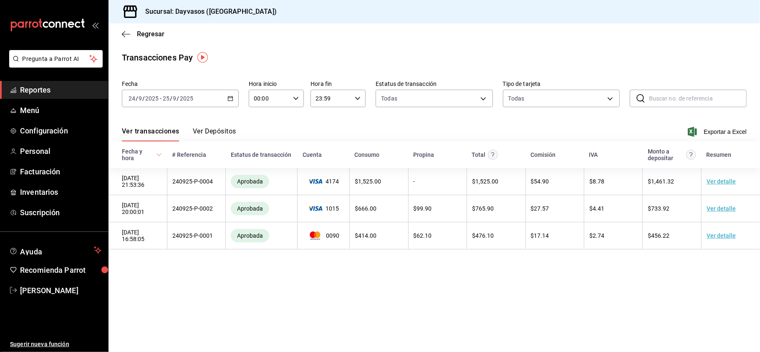
click at [53, 97] on link "Reportes" at bounding box center [54, 90] width 108 height 18
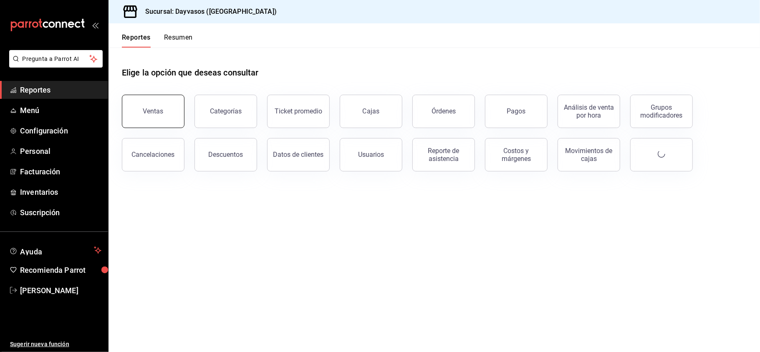
click at [156, 126] on div "Ventas" at bounding box center [148, 106] width 73 height 43
click at [146, 118] on button "Ventas" at bounding box center [153, 111] width 63 height 33
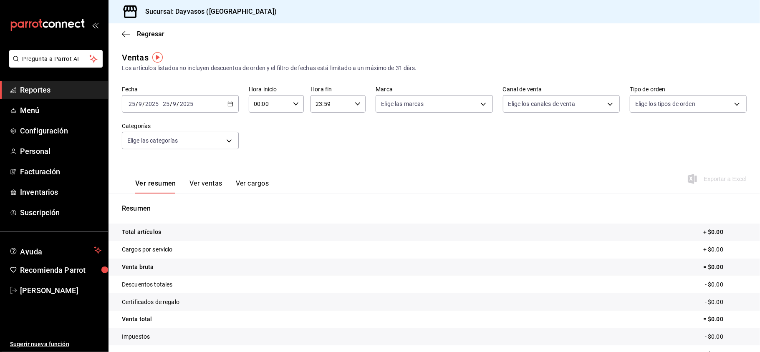
click at [227, 98] on div "[DATE] [DATE] - [DATE] [DATE]" at bounding box center [180, 104] width 117 height 18
click at [162, 190] on li "Mes actual" at bounding box center [161, 185] width 78 height 19
click at [227, 96] on div "[DATE] [DATE] - [DATE] [DATE]" at bounding box center [180, 104] width 117 height 18
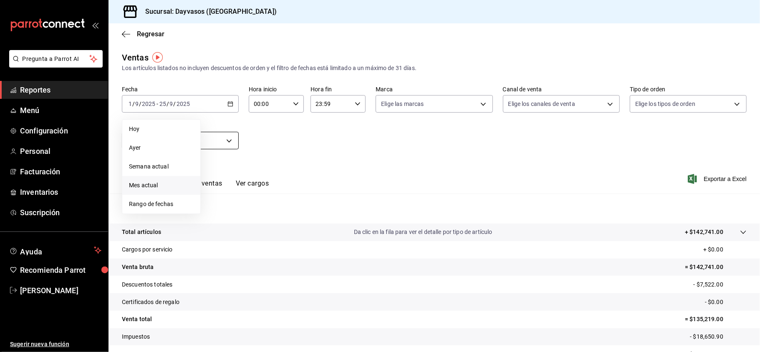
drag, startPoint x: 185, startPoint y: 182, endPoint x: 204, endPoint y: 142, distance: 44.2
click at [189, 171] on ul "[DATE] [DATE] Semana actual Mes actual Rango de fechas" at bounding box center [161, 166] width 79 height 95
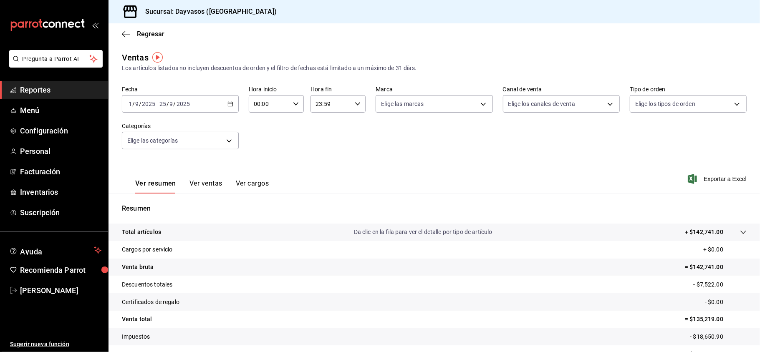
click at [232, 107] on div "[DATE] [DATE] - [DATE] [DATE]" at bounding box center [180, 104] width 117 height 18
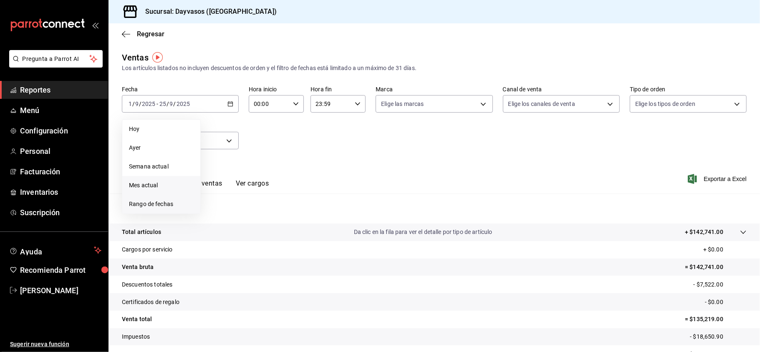
click at [186, 201] on span "Rango de fechas" at bounding box center [161, 204] width 65 height 9
click at [289, 196] on abbr "20" at bounding box center [291, 196] width 5 height 6
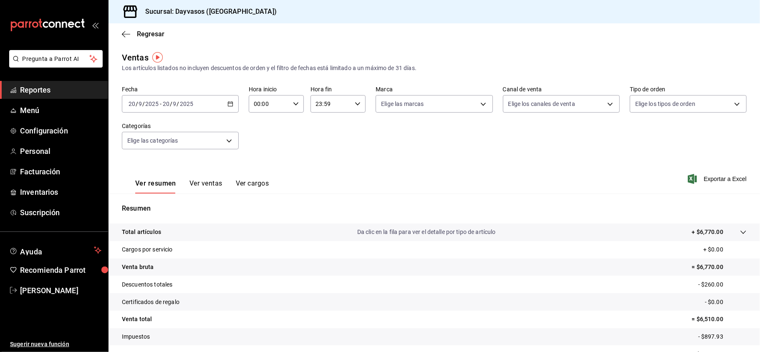
click at [218, 186] on button "Ver ventas" at bounding box center [205, 186] width 33 height 14
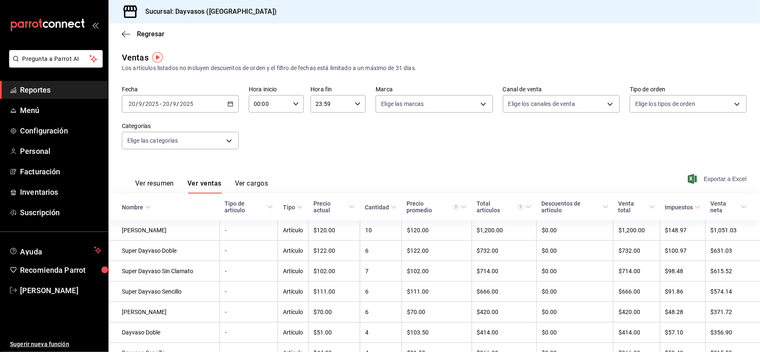
click at [716, 179] on span "Exportar a Excel" at bounding box center [717, 179] width 57 height 10
click at [228, 105] on icon "button" at bounding box center [230, 104] width 6 height 6
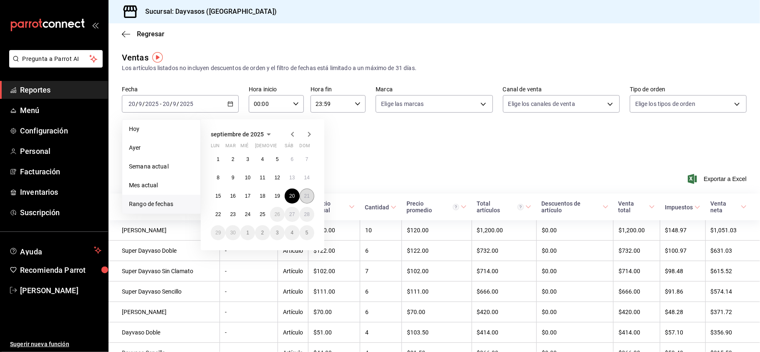
click at [307, 196] on abbr "21" at bounding box center [306, 196] width 5 height 6
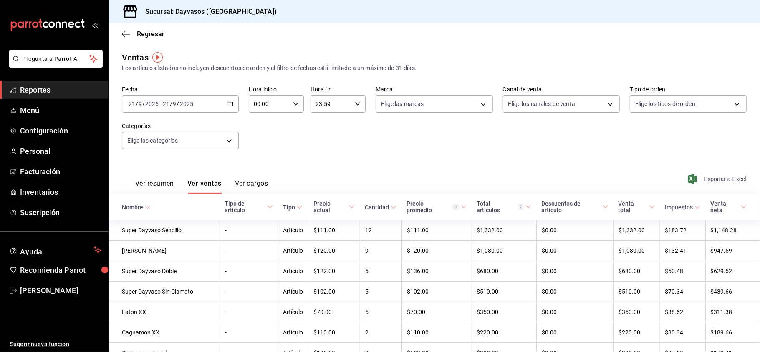
click at [716, 174] on span "Exportar a Excel" at bounding box center [717, 179] width 57 height 10
click at [50, 284] on ul "Ayuda Recomienda Parrot [PERSON_NAME]" at bounding box center [54, 271] width 108 height 58
click at [50, 284] on link "[PERSON_NAME]" at bounding box center [54, 291] width 108 height 18
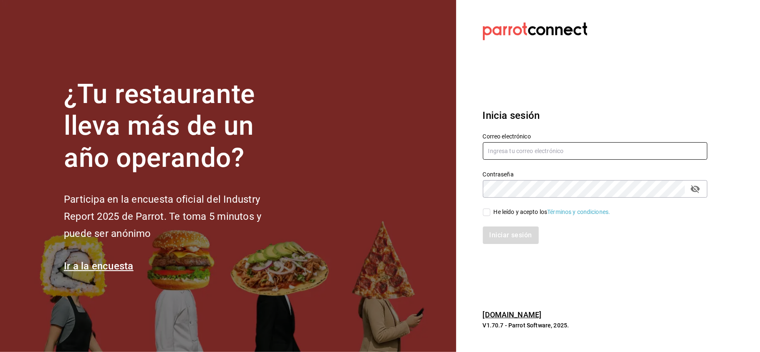
type input "[EMAIL_ADDRESS][DOMAIN_NAME]"
drag, startPoint x: 634, startPoint y: 149, endPoint x: 448, endPoint y: 155, distance: 186.5
click at [448, 155] on div "¿Tu restaurante lleva más de un año operando? Participa en la encuesta oficial …" at bounding box center [380, 176] width 760 height 352
click at [692, 191] on icon "passwordField" at bounding box center [694, 189] width 9 height 8
click at [454, 206] on div "¿Tu restaurante lleva más de un año operando? Participa en la encuesta oficial …" at bounding box center [380, 176] width 760 height 352
